Goal: Task Accomplishment & Management: Use online tool/utility

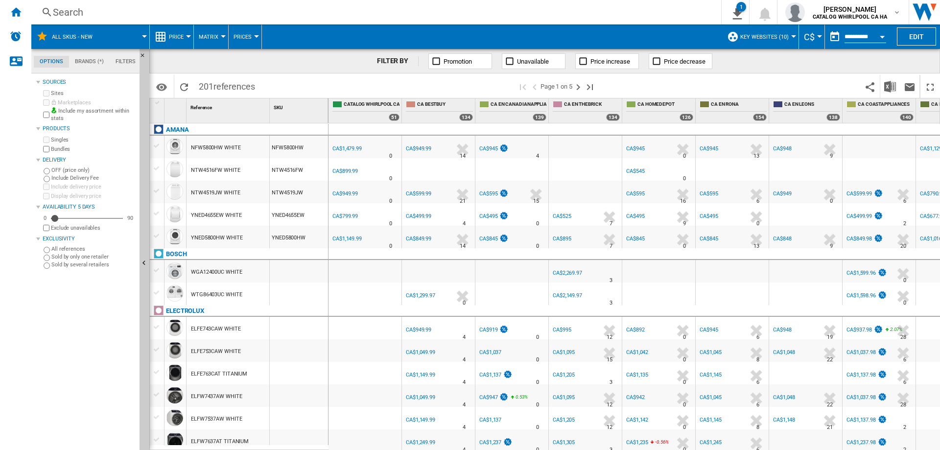
click at [69, 14] on div "Search" at bounding box center [374, 12] width 643 height 14
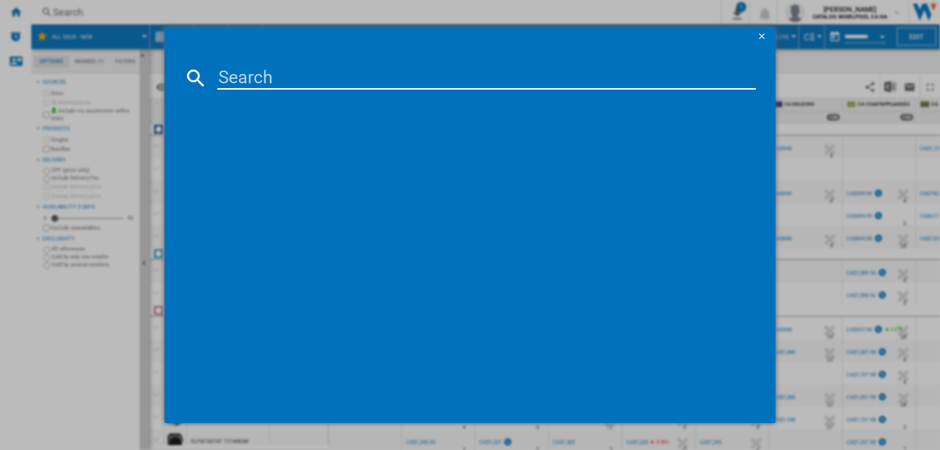
click at [302, 83] on input at bounding box center [486, 77] width 538 height 23
paste input "DVE51CG8005VAC"
type input "DVE51CG8005VAC"
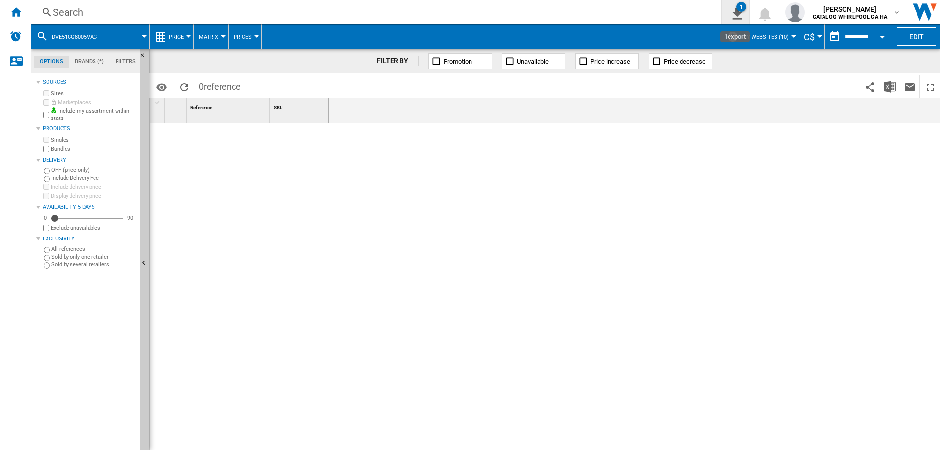
click at [739, 15] on ng-md-icon "1\a export" at bounding box center [735, 12] width 12 height 12
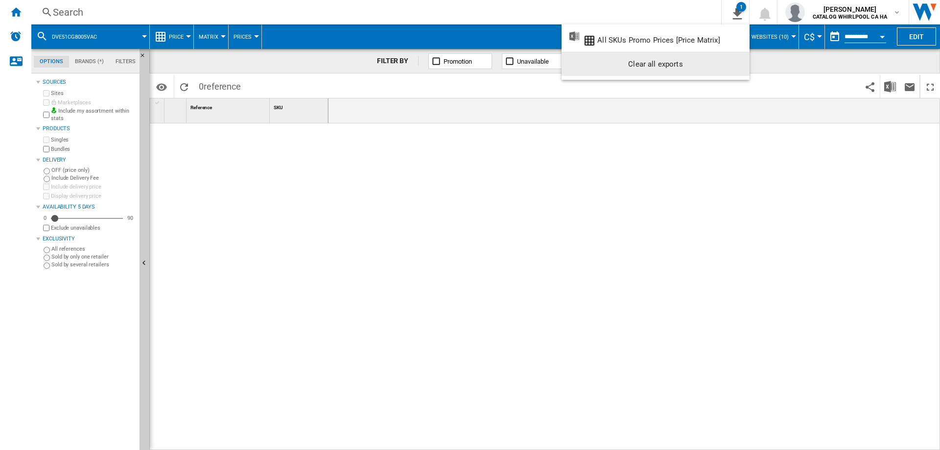
click at [652, 66] on div "Clear all exports" at bounding box center [655, 64] width 172 height 18
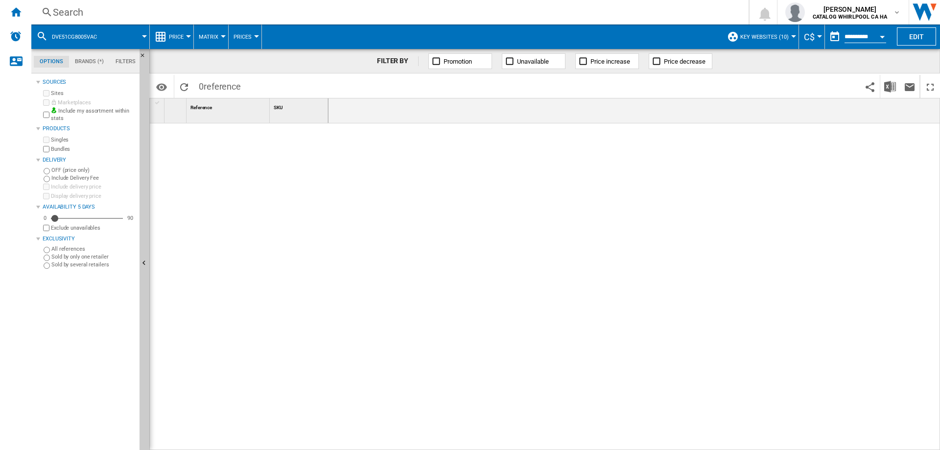
click at [94, 16] on div "Search" at bounding box center [388, 12] width 670 height 14
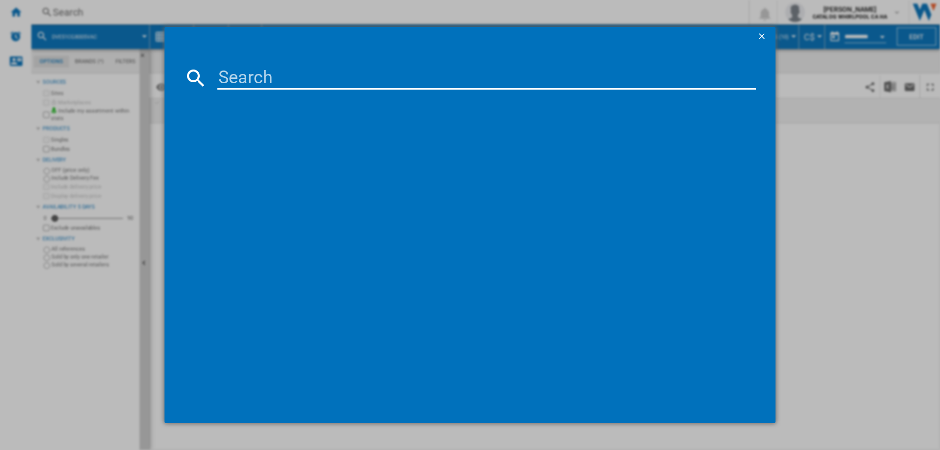
type input "GTX34EBMRWS"
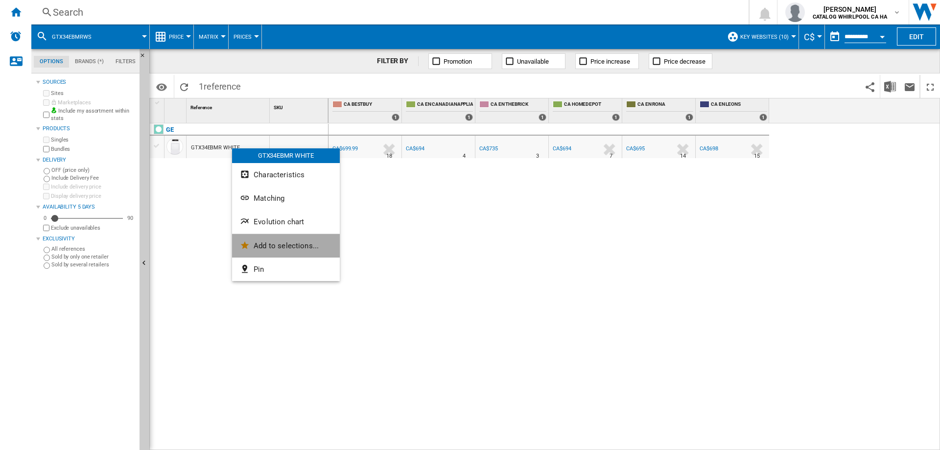
click at [298, 249] on span "Add to selections..." at bounding box center [286, 245] width 65 height 9
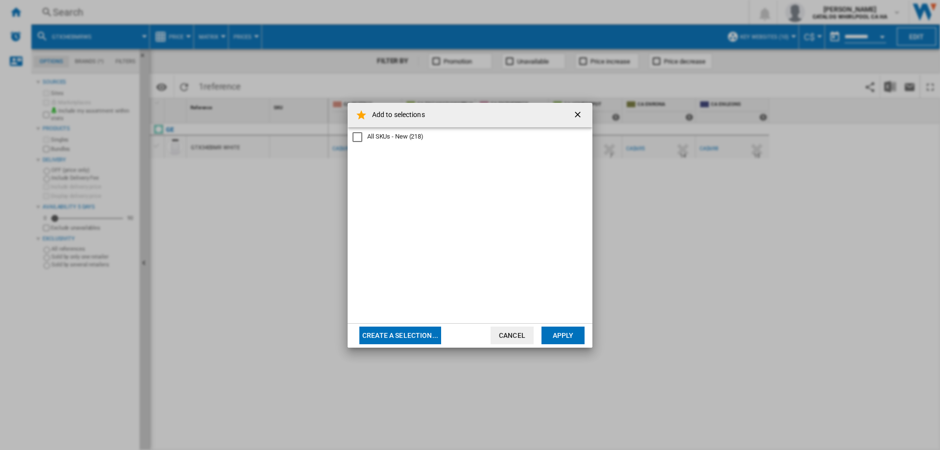
click at [357, 139] on div "All SKUs - New" at bounding box center [357, 137] width 10 height 10
click at [566, 335] on button "Apply" at bounding box center [562, 335] width 43 height 18
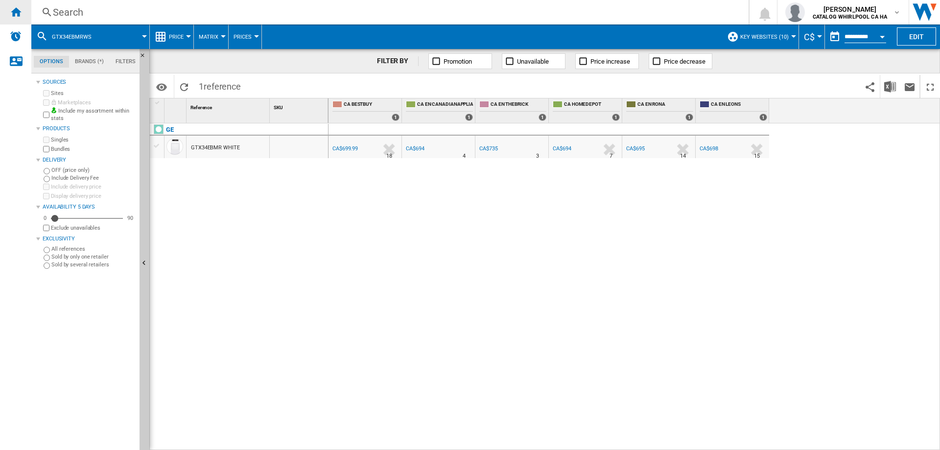
click at [12, 20] on div "Home" at bounding box center [15, 12] width 31 height 24
